Goal: Entertainment & Leisure: Consume media (video, audio)

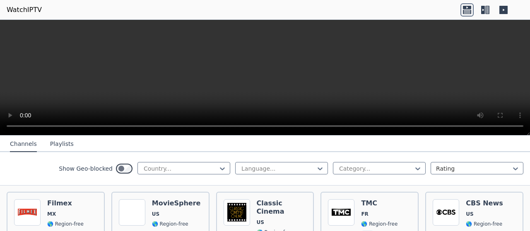
scroll to position [190, 0]
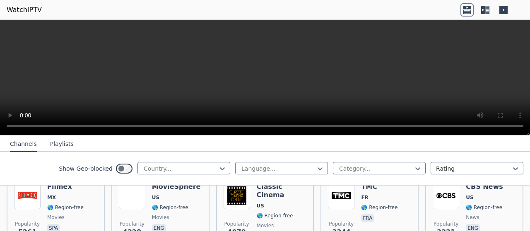
click at [466, 11] on icon at bounding box center [467, 12] width 8 height 4
click at [482, 7] on icon at bounding box center [483, 10] width 4 height 8
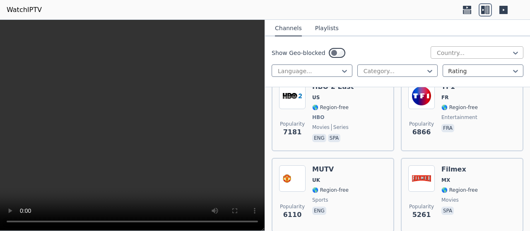
click at [496, 50] on div at bounding box center [473, 53] width 75 height 8
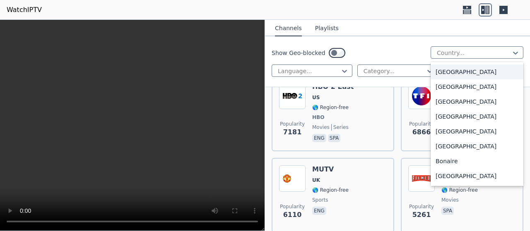
scroll to position [248, 0]
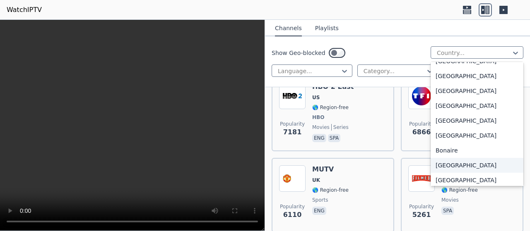
click at [468, 167] on div "[GEOGRAPHIC_DATA]" at bounding box center [476, 165] width 93 height 15
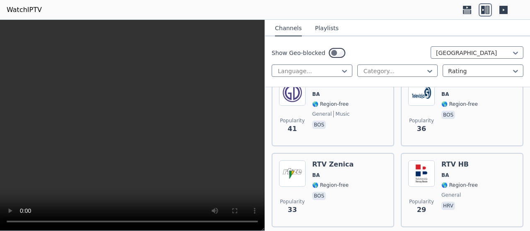
scroll to position [264, 0]
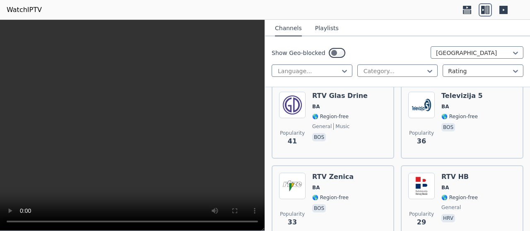
click at [321, 27] on button "Playlists" at bounding box center [327, 29] width 24 height 16
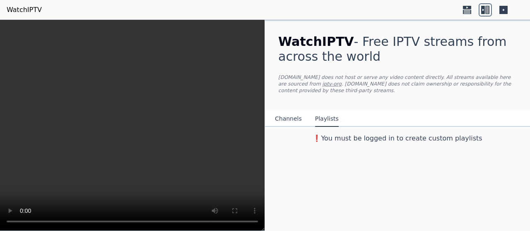
scroll to position [0, 0]
click at [287, 111] on button "Channels" at bounding box center [288, 119] width 27 height 16
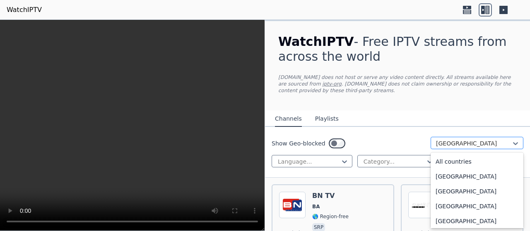
click at [453, 143] on div at bounding box center [473, 143] width 75 height 8
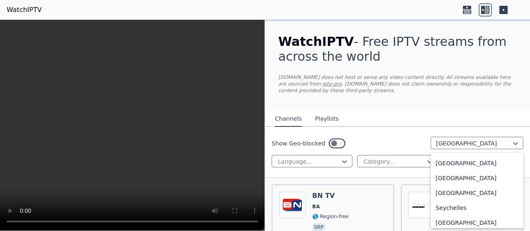
scroll to position [2433, 0]
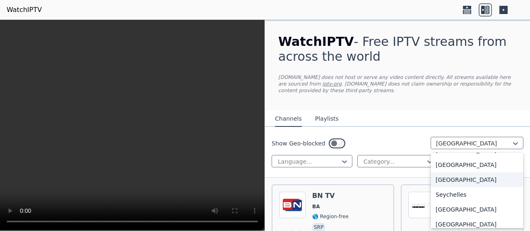
click at [436, 180] on div "[GEOGRAPHIC_DATA]" at bounding box center [476, 180] width 93 height 15
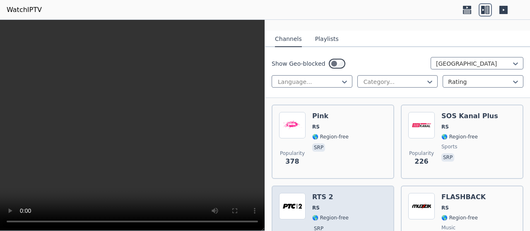
scroll to position [41, 0]
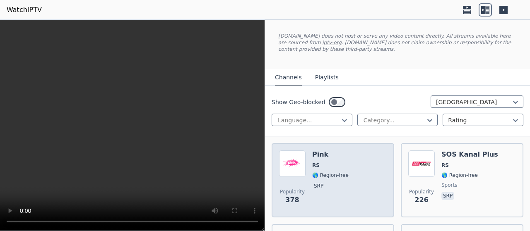
click at [296, 168] on img at bounding box center [292, 164] width 26 height 26
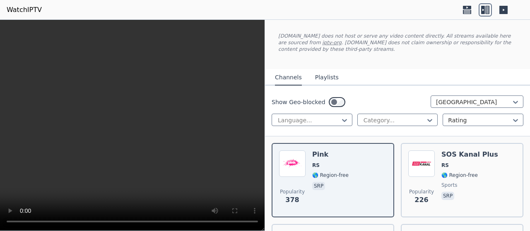
drag, startPoint x: 179, startPoint y: 116, endPoint x: 189, endPoint y: 163, distance: 48.2
click at [189, 163] on video at bounding box center [132, 125] width 264 height 211
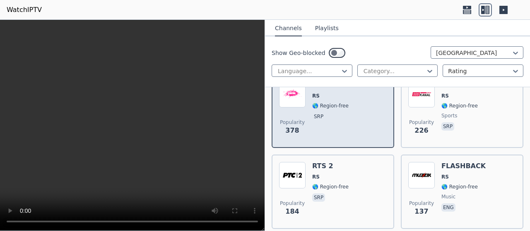
scroll to position [124, 0]
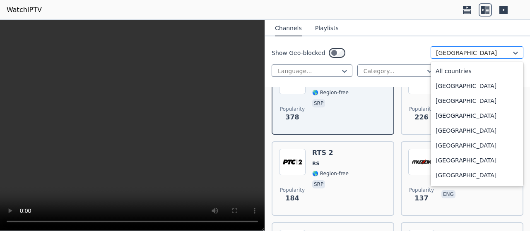
click at [450, 53] on div at bounding box center [473, 53] width 75 height 8
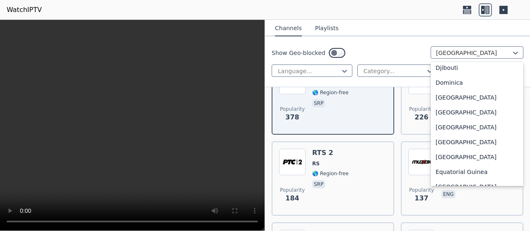
scroll to position [597, 0]
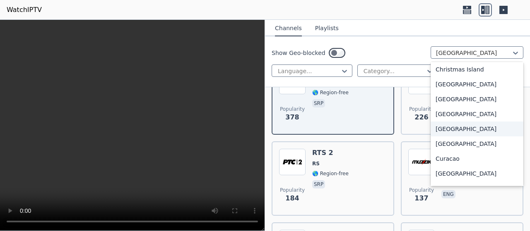
click at [441, 130] on div "[GEOGRAPHIC_DATA]" at bounding box center [476, 129] width 93 height 15
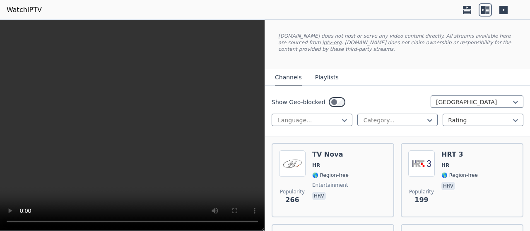
scroll to position [83, 0]
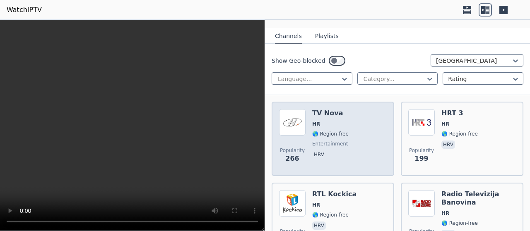
click at [291, 123] on img at bounding box center [292, 122] width 26 height 26
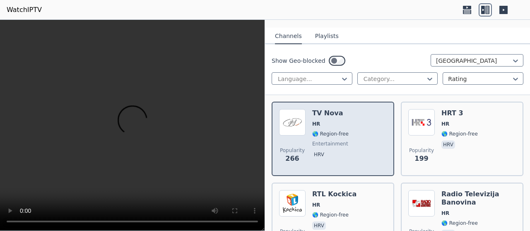
click at [291, 123] on img at bounding box center [292, 122] width 26 height 26
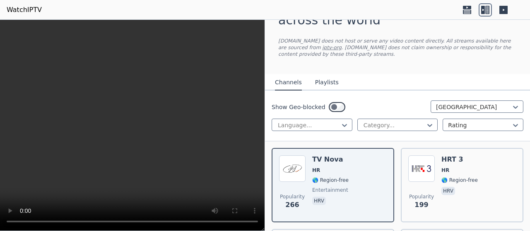
scroll to position [16, 0]
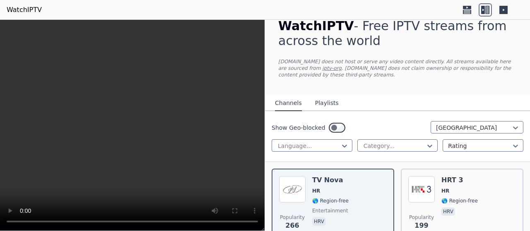
click at [20, 10] on link "WatchIPTV" at bounding box center [24, 10] width 35 height 10
